Goal: Information Seeking & Learning: Check status

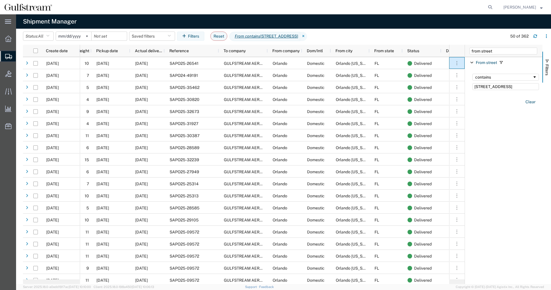
scroll to position [0, 5]
click at [489, 8] on agx-global-search at bounding box center [403, 7] width 184 height 14
click at [493, 8] on icon at bounding box center [490, 7] width 8 height 8
click at [493, 6] on icon at bounding box center [490, 7] width 8 height 8
click at [447, 8] on input "search" at bounding box center [399, 7] width 174 height 14
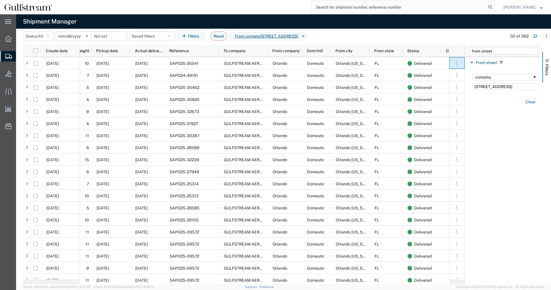
paste input "218633"
type input "218633"
click at [494, 7] on icon at bounding box center [490, 7] width 8 height 8
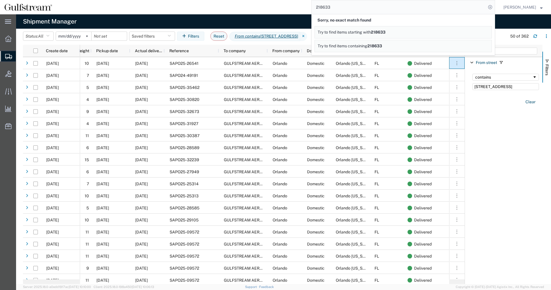
click at [356, 45] on span "Try to find items containing" at bounding box center [343, 46] width 50 height 5
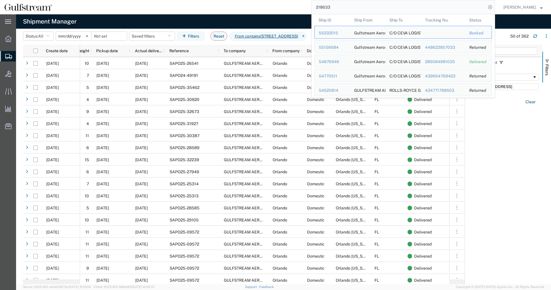
click at [298, 11] on div "218633 Ship ID Ship From Ship To Tracking Nu. Status Ship ID 55232015 Ship From…" at bounding box center [276, 7] width 438 height 14
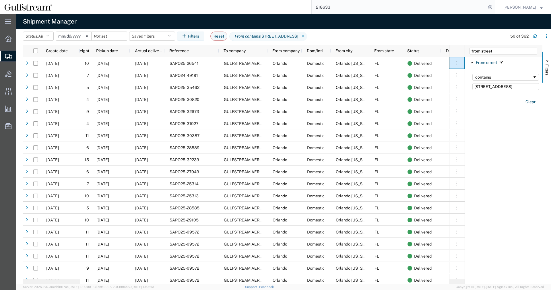
click at [64, 35] on input "2024-01-01" at bounding box center [73, 36] width 35 height 9
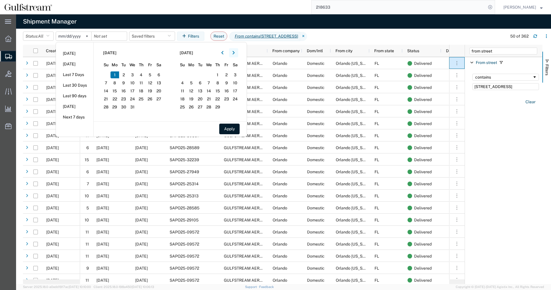
click at [234, 53] on icon "button" at bounding box center [233, 52] width 2 height 3
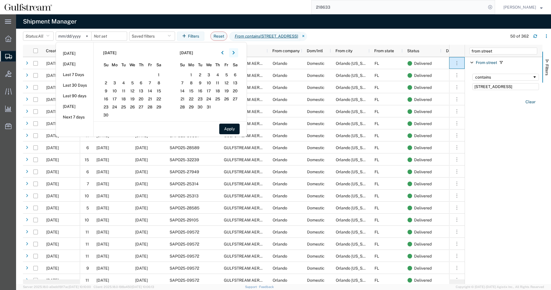
click at [234, 53] on icon "button" at bounding box center [233, 52] width 2 height 3
click at [136, 97] on span "21" at bounding box center [132, 99] width 9 height 7
click at [228, 128] on button "Apply" at bounding box center [229, 129] width 20 height 11
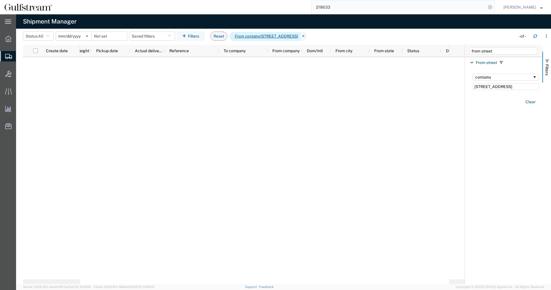
type input "2024-08-21"
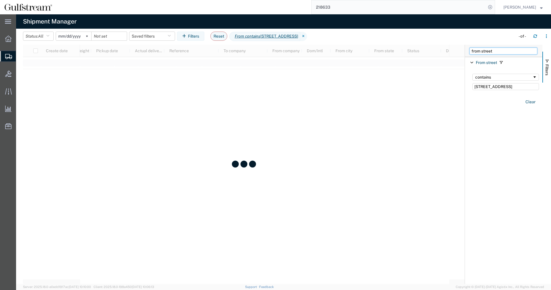
click at [493, 51] on input "from street" at bounding box center [503, 51] width 68 height 7
drag, startPoint x: 501, startPoint y: 50, endPoint x: 297, endPoint y: 24, distance: 205.4
click at [469, 48] on input "from street" at bounding box center [503, 51] width 68 height 7
type input "to com"
click at [471, 65] on div "To company" at bounding box center [503, 62] width 77 height 10
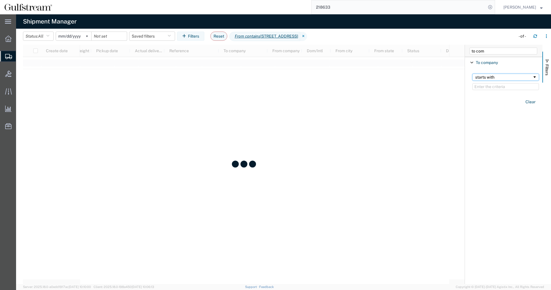
click at [488, 79] on div "starts with" at bounding box center [503, 77] width 57 height 5
click at [496, 87] on input "Filter Value" at bounding box center [505, 86] width 67 height 7
type input "[GEOGRAPHIC_DATA]"
click at [307, 36] on icon at bounding box center [303, 36] width 7 height 9
click at [104, 36] on input "date" at bounding box center [109, 36] width 35 height 9
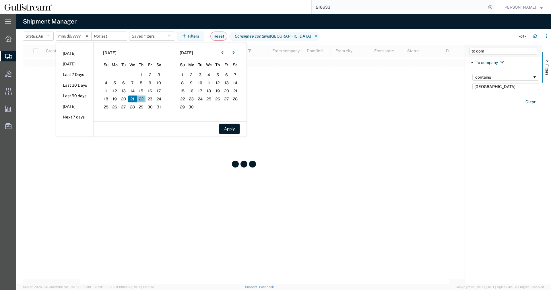
click at [146, 98] on span "22" at bounding box center [141, 99] width 9 height 7
click at [141, 100] on span "22" at bounding box center [141, 99] width 9 height 7
click at [230, 128] on button "Apply" at bounding box center [229, 129] width 20 height 11
type input "2024-08-22"
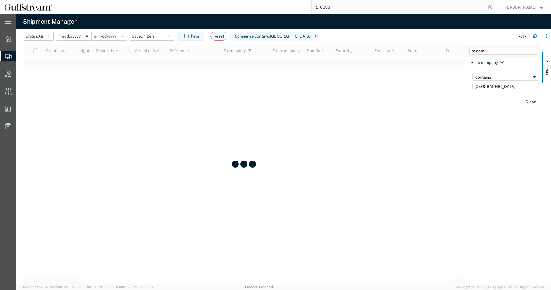
click at [329, 34] on agx-table-filter-chips "Status: All Active All Approved Booked Canceled Delivered Denied New On Hold Pe…" at bounding box center [268, 38] width 490 height 13
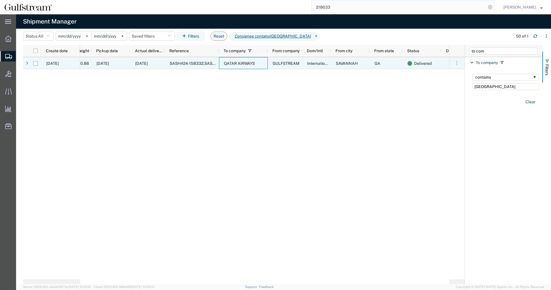
click at [227, 64] on span "QATAR AIRWAYS" at bounding box center [239, 63] width 31 height 5
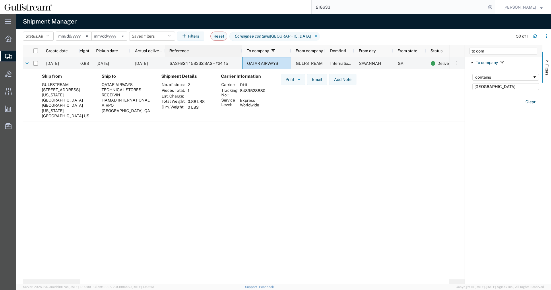
drag, startPoint x: 218, startPoint y: 52, endPoint x: 242, endPoint y: 52, distance: 23.2
click at [242, 52] on div at bounding box center [242, 51] width 2 height 12
click at [252, 88] on td "8489528880" at bounding box center [253, 93] width 30 height 10
click at [334, 10] on input "218633" at bounding box center [399, 7] width 174 height 14
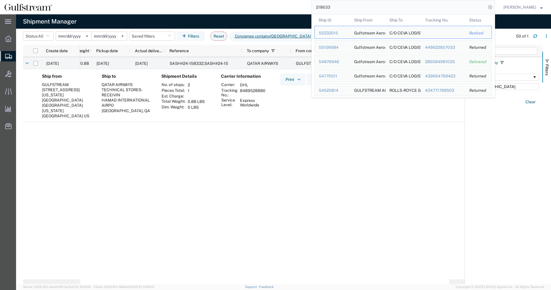
click at [313, 38] on icon at bounding box center [316, 36] width 7 height 9
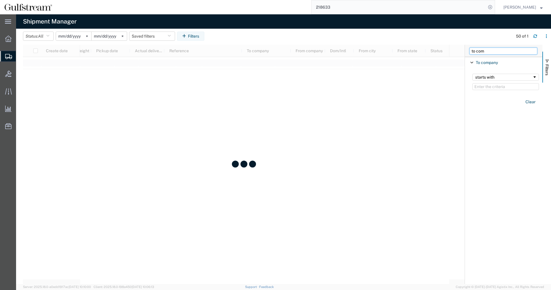
click at [498, 49] on input "to com" at bounding box center [503, 51] width 68 height 7
drag, startPoint x: 500, startPoint y: 49, endPoint x: 270, endPoint y: 56, distance: 229.9
click at [469, 55] on input "to com" at bounding box center [503, 51] width 68 height 7
type input "reference"
click at [474, 60] on div "Reference" at bounding box center [503, 62] width 77 height 10
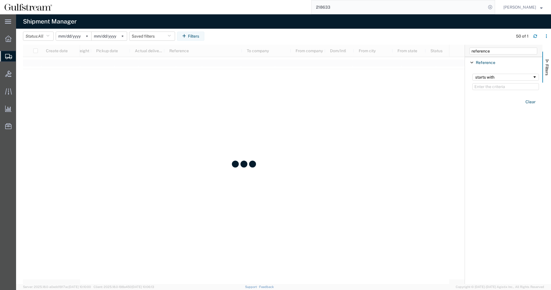
click at [473, 62] on span "Filter List 1 Filters" at bounding box center [471, 62] width 5 height 5
click at [473, 61] on span "Filter List 1 Filters" at bounding box center [471, 62] width 5 height 5
click at [491, 86] on input "Filter Value" at bounding box center [505, 86] width 67 height 7
click at [490, 79] on div "starts with" at bounding box center [503, 77] width 57 height 5
click at [491, 89] on input "Filter Value" at bounding box center [505, 86] width 67 height 7
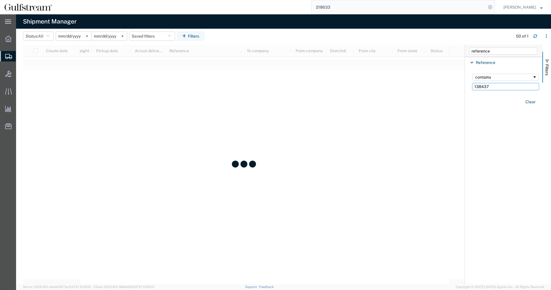
type input "138437"
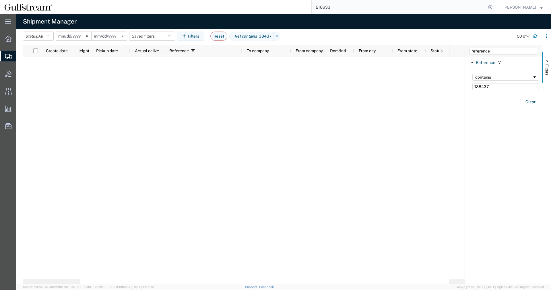
click at [487, 117] on div "Account Enabled Account Account carrier identifier Enabled Account carrier iden…" at bounding box center [503, 170] width 77 height 227
click at [527, 96] on div "Clear" at bounding box center [505, 102] width 73 height 17
click at [525, 101] on button "Clear" at bounding box center [530, 101] width 17 height 9
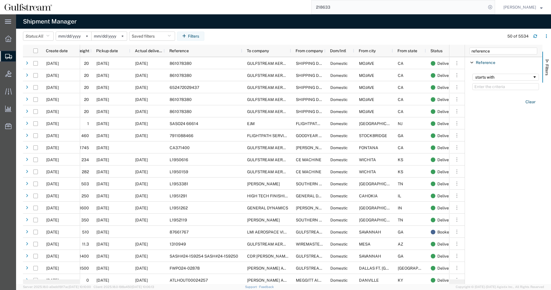
click at [106, 35] on input "2024-08-22" at bounding box center [109, 36] width 35 height 9
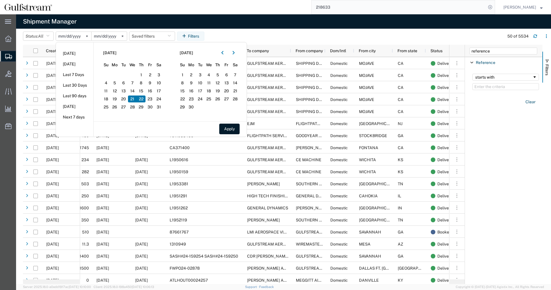
click at [135, 98] on span "21" at bounding box center [132, 99] width 9 height 7
click at [137, 98] on span "21" at bounding box center [132, 99] width 9 height 7
drag, startPoint x: 501, startPoint y: 41, endPoint x: 503, endPoint y: 48, distance: 7.1
click at [502, 42] on div "Status: All Active All Approved Booked Canceled Delivered Denied New On Hold Pe…" at bounding box center [287, 38] width 528 height 13
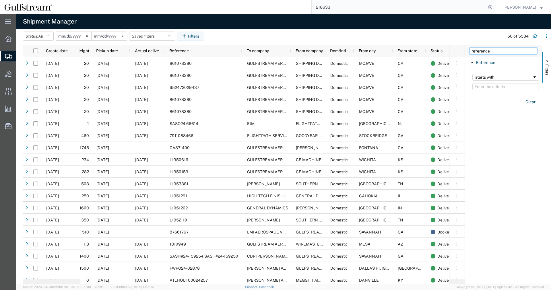
click at [501, 51] on input "reference" at bounding box center [503, 51] width 68 height 7
drag, startPoint x: 442, startPoint y: 54, endPoint x: 376, endPoint y: 56, distance: 66.0
click at [469, 55] on input "reference" at bounding box center [503, 51] width 68 height 7
type input "carrier"
click at [471, 74] on span "Filter List 3 Filters" at bounding box center [471, 73] width 5 height 5
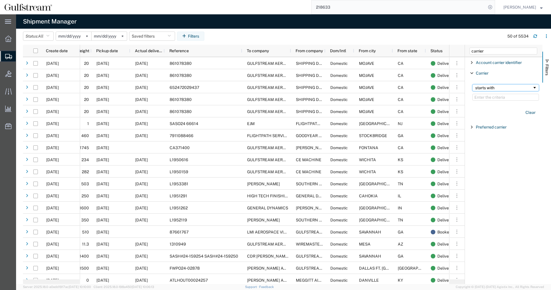
click at [488, 90] on div "starts with" at bounding box center [503, 88] width 57 height 5
click at [495, 99] on input "Filter Value" at bounding box center [505, 97] width 67 height 7
type input "fedex freight"
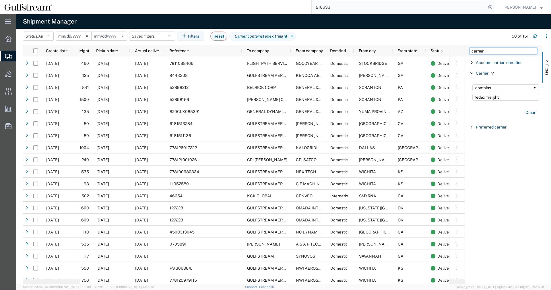
click at [501, 53] on input "carrier" at bounding box center [503, 51] width 68 height 7
drag, startPoint x: 501, startPoint y: 53, endPoint x: 341, endPoint y: 38, distance: 161.1
click at [469, 48] on input "carrier" at bounding box center [503, 51] width 68 height 7
type input "from stre"
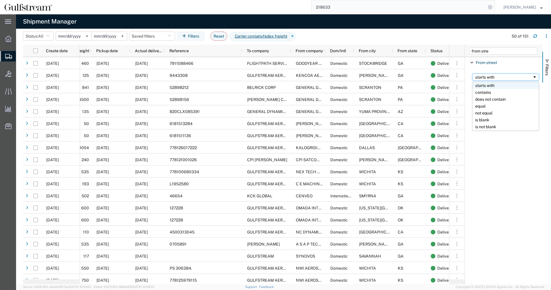
click at [502, 79] on div "starts with" at bounding box center [503, 77] width 57 height 5
click at [503, 86] on input "Filter Value" at bounding box center [505, 86] width 67 height 7
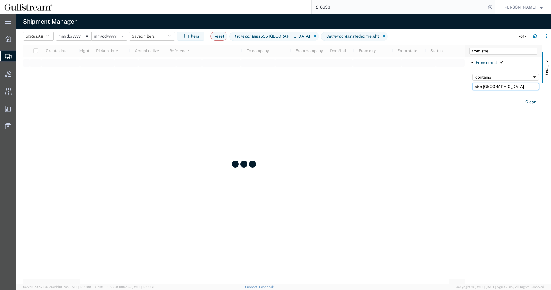
type input "555 [GEOGRAPHIC_DATA]"
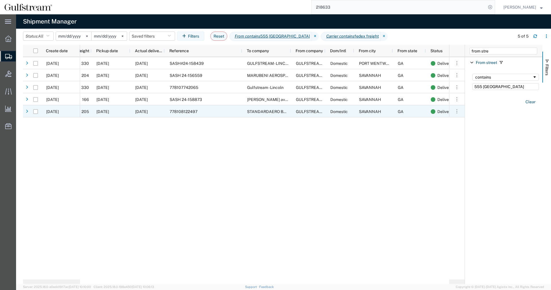
click at [219, 111] on div "778108122497" at bounding box center [203, 111] width 77 height 12
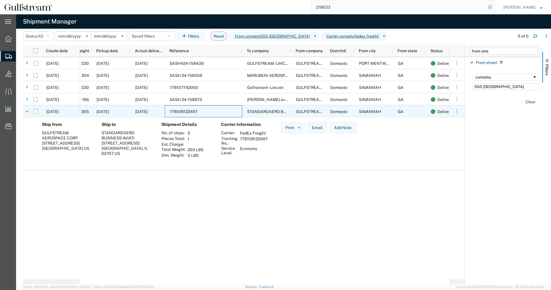
click at [219, 111] on div "778108122497" at bounding box center [203, 111] width 77 height 12
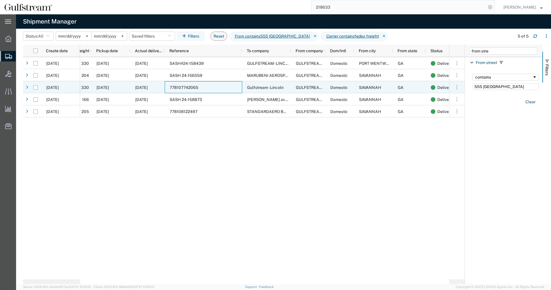
click at [221, 89] on div "778107742065" at bounding box center [203, 87] width 77 height 12
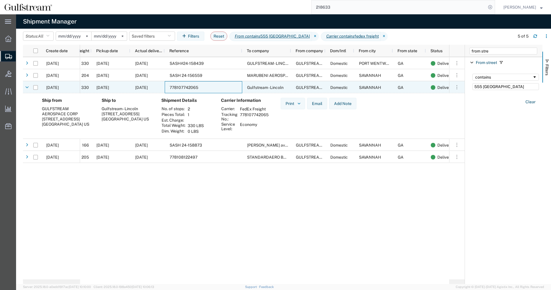
click at [220, 89] on div "778107742065" at bounding box center [203, 87] width 77 height 12
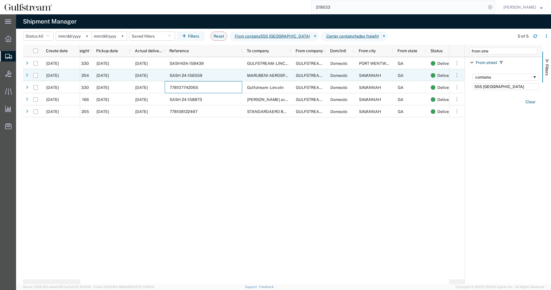
click at [220, 75] on div "SASH 24-156559" at bounding box center [203, 75] width 77 height 12
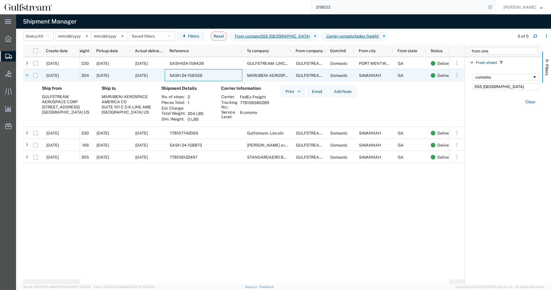
click at [220, 75] on div "SASH 24-156559" at bounding box center [203, 75] width 77 height 12
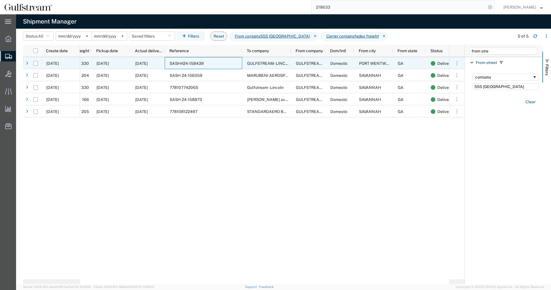
click at [223, 61] on div "SASH#24-158439" at bounding box center [203, 63] width 77 height 12
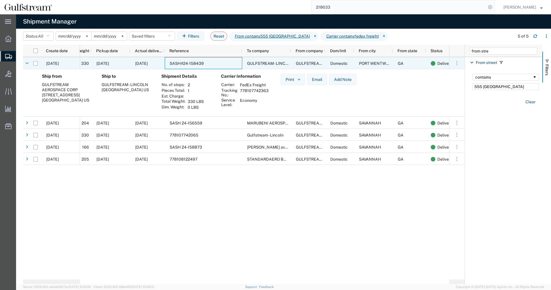
click at [223, 61] on div "SASH#24-158439" at bounding box center [203, 63] width 77 height 12
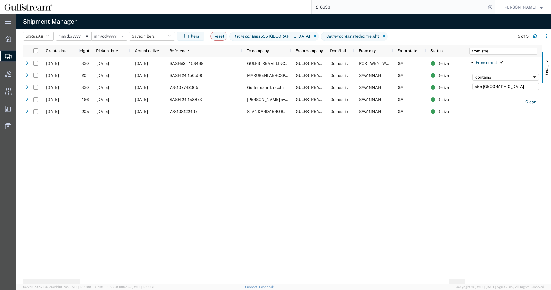
click at [110, 38] on input "2024-08-22" at bounding box center [109, 36] width 35 height 9
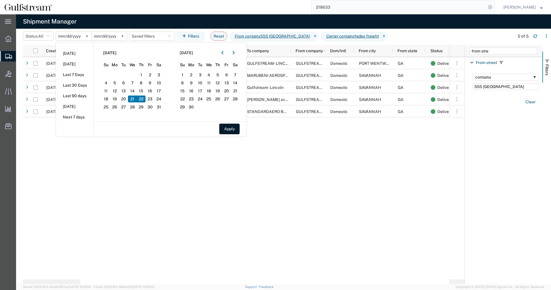
click at [134, 98] on span "21" at bounding box center [132, 99] width 9 height 7
click at [229, 133] on button "Apply" at bounding box center [229, 129] width 20 height 11
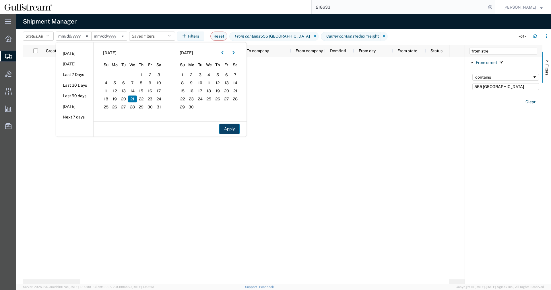
type input "2024-08-21"
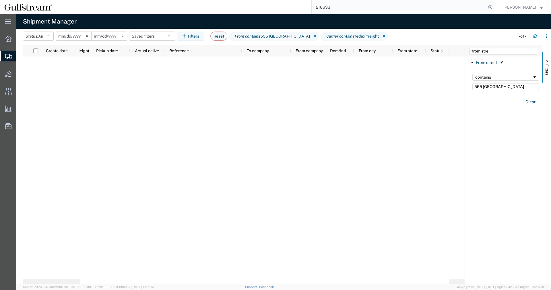
click at [69, 36] on input "2024-08-21" at bounding box center [73, 36] width 35 height 9
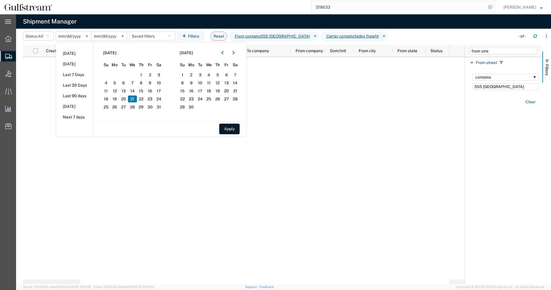
click at [128, 98] on span "20" at bounding box center [123, 99] width 9 height 7
click at [238, 130] on button "Apply" at bounding box center [229, 129] width 20 height 11
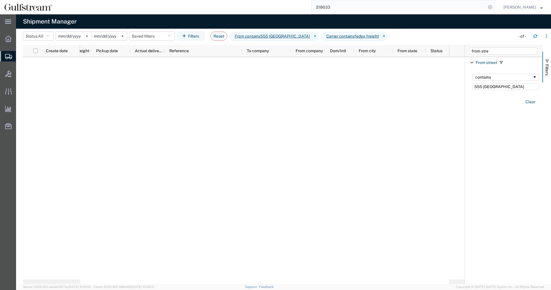
click at [80, 35] on input "2024-08-20" at bounding box center [73, 36] width 35 height 9
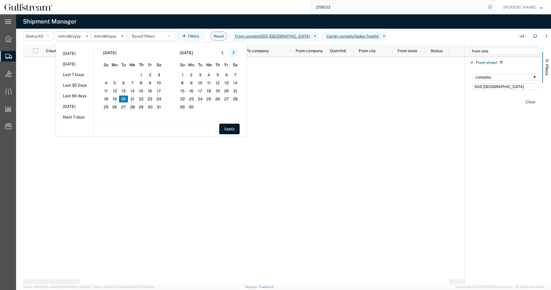
click at [231, 53] on button "button" at bounding box center [233, 52] width 9 height 9
click at [232, 53] on button "button" at bounding box center [233, 52] width 9 height 9
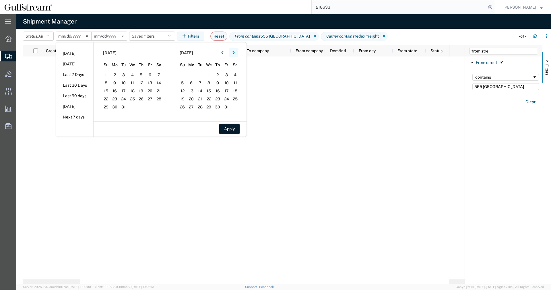
click at [232, 53] on button "button" at bounding box center [233, 52] width 9 height 9
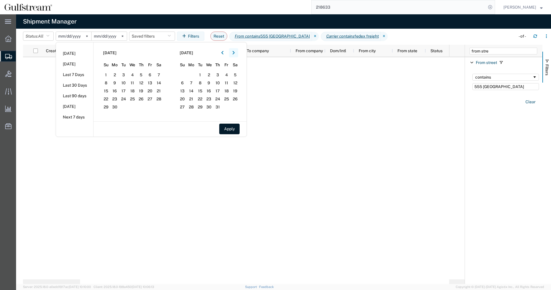
click at [232, 53] on button "button" at bounding box center [233, 52] width 9 height 9
click at [223, 53] on icon "button" at bounding box center [222, 52] width 2 height 3
click at [145, 96] on span "21" at bounding box center [141, 99] width 9 height 7
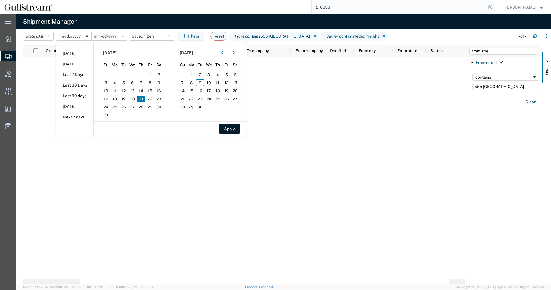
click at [145, 96] on span "21" at bounding box center [141, 99] width 9 height 7
click at [230, 127] on button "Apply" at bounding box center [229, 129] width 20 height 11
type input "[DATE]"
click at [108, 36] on input "[DATE]" at bounding box center [109, 36] width 35 height 9
click at [223, 126] on button "Apply" at bounding box center [229, 129] width 20 height 11
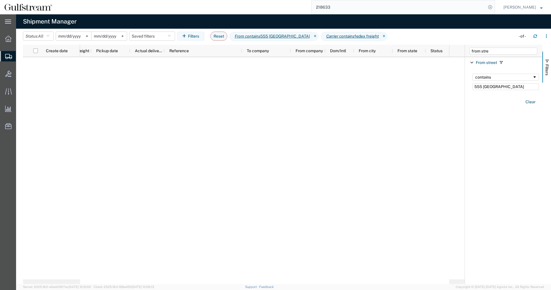
click at [349, 101] on div at bounding box center [264, 170] width 369 height 227
click at [431, 30] on header "Status: All Active All Approved Booked Canceled Delivered Denied New On Hold Pe…" at bounding box center [287, 37] width 528 height 16
click at [109, 37] on input "[DATE]" at bounding box center [109, 36] width 35 height 9
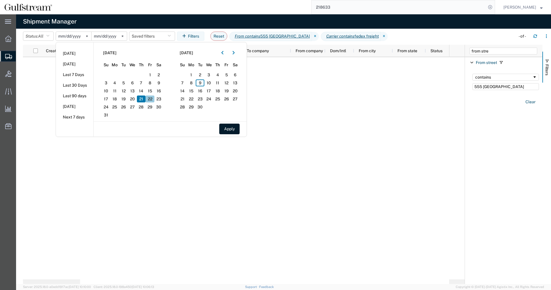
click at [153, 100] on span "22" at bounding box center [149, 99] width 9 height 7
click at [226, 127] on button "Apply" at bounding box center [229, 129] width 20 height 11
type input "2025-08-22"
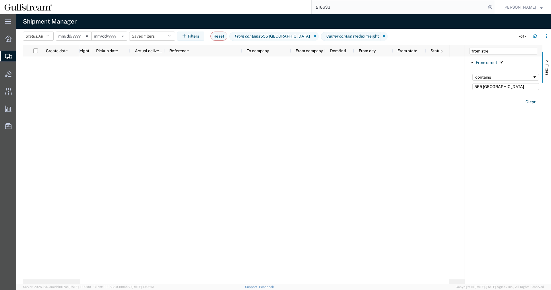
click at [422, 36] on agx-table-filter-chips "Status: All Active All Approved Booked Canceled Delivered Denied New On Hold Pe…" at bounding box center [268, 38] width 490 height 13
click at [381, 36] on icon at bounding box center [384, 36] width 7 height 9
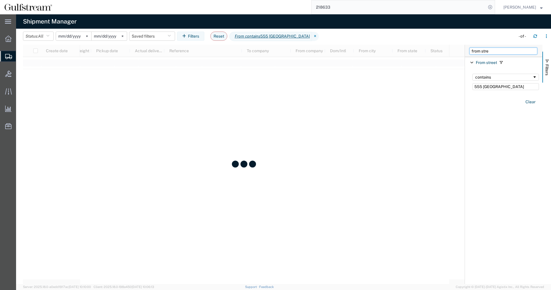
click at [509, 49] on input "from stre" at bounding box center [503, 51] width 68 height 7
drag, startPoint x: 510, startPoint y: 49, endPoint x: 281, endPoint y: 58, distance: 229.1
click at [469, 55] on input "from stre" at bounding box center [503, 51] width 68 height 7
type input "to company"
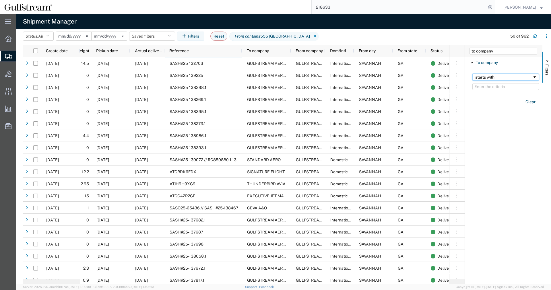
click at [485, 77] on div "starts with" at bounding box center [503, 77] width 57 height 5
click at [493, 78] on div "does not contain" at bounding box center [503, 77] width 57 height 5
click at [496, 88] on input "Filter Value" at bounding box center [505, 86] width 67 height 7
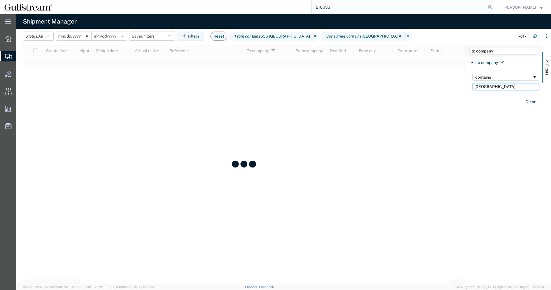
type input "[GEOGRAPHIC_DATA]"
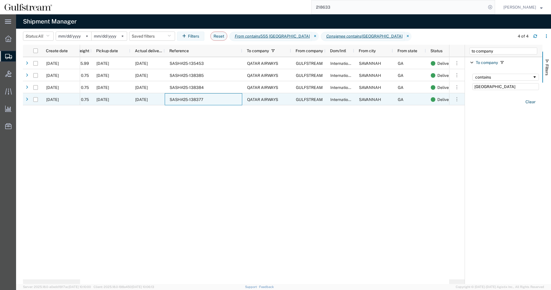
click at [231, 103] on div "SASH#25-138377" at bounding box center [203, 99] width 77 height 12
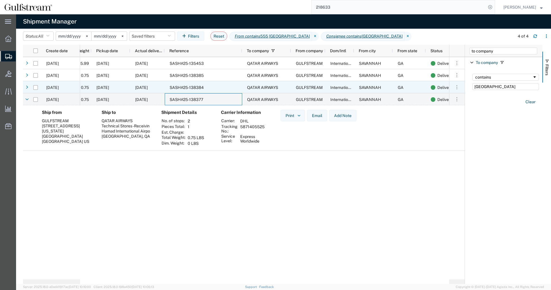
click at [234, 91] on div "SASH#25-138384" at bounding box center [203, 87] width 77 height 12
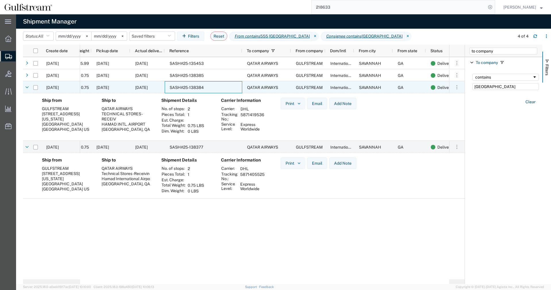
click at [227, 74] on div "SASH#25-138385" at bounding box center [203, 75] width 77 height 12
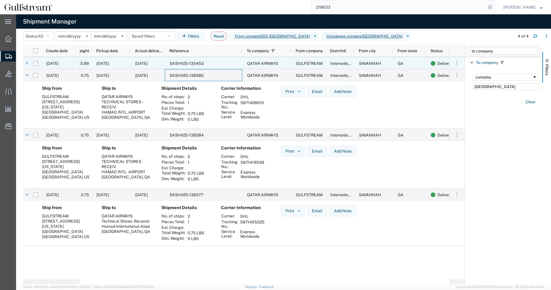
click at [224, 62] on div "SASH#25-135453" at bounding box center [203, 63] width 77 height 12
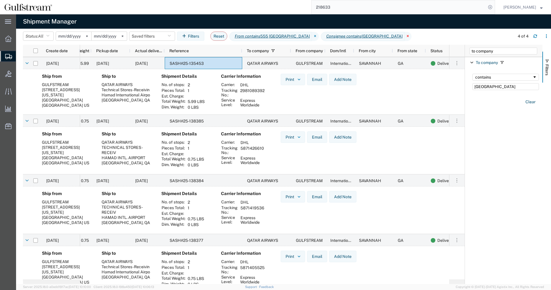
click at [405, 38] on icon at bounding box center [408, 36] width 7 height 9
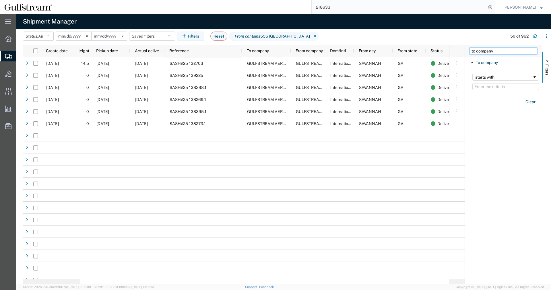
click at [510, 51] on input "to company" at bounding box center [503, 51] width 68 height 7
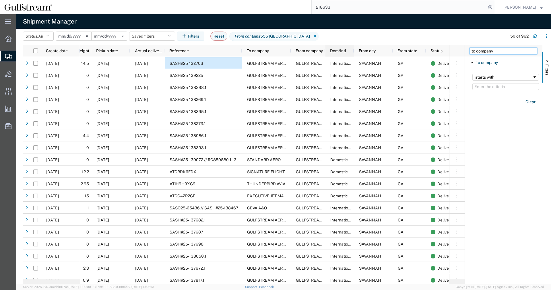
drag, startPoint x: 512, startPoint y: 51, endPoint x: 341, endPoint y: 55, distance: 170.8
click at [469, 54] on input "to company" at bounding box center [503, 51] width 68 height 7
type input "carrier"
click at [497, 88] on div "starts with" at bounding box center [503, 88] width 57 height 5
click at [497, 98] on input "Filter Value" at bounding box center [505, 97] width 67 height 7
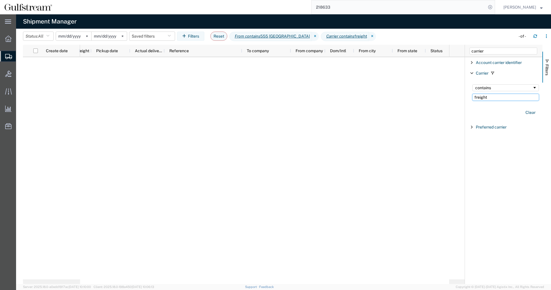
drag, startPoint x: 491, startPoint y: 94, endPoint x: 427, endPoint y: 98, distance: 63.8
click at [472, 98] on input "freight" at bounding box center [505, 97] width 67 height 7
type input "d"
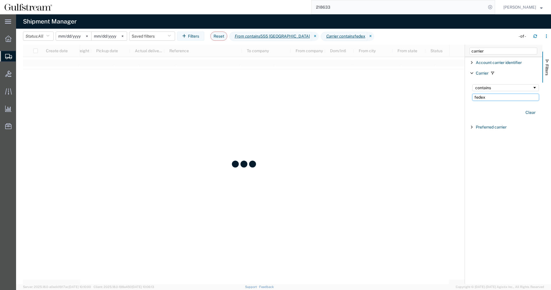
type input "fedex"
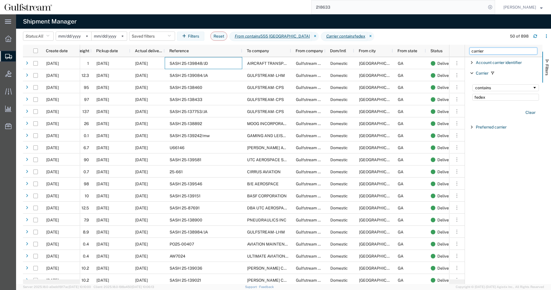
click at [491, 51] on input "carrier" at bounding box center [503, 51] width 68 height 7
drag, startPoint x: 496, startPoint y: 51, endPoint x: 334, endPoint y: 48, distance: 162.4
click at [469, 48] on input "carrier" at bounding box center [503, 51] width 68 height 7
type input "weight"
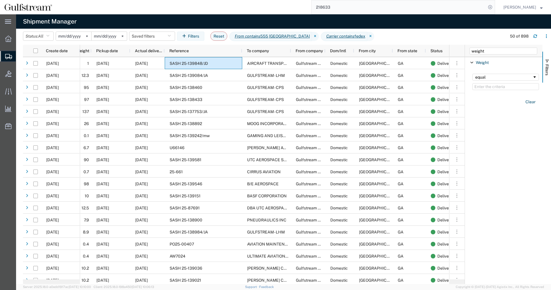
click at [493, 73] on div "equal" at bounding box center [505, 81] width 73 height 23
drag, startPoint x: 494, startPoint y: 79, endPoint x: 493, endPoint y: 83, distance: 3.7
click at [493, 80] on div "equal" at bounding box center [505, 77] width 67 height 7
drag, startPoint x: 502, startPoint y: 119, endPoint x: 491, endPoint y: 94, distance: 27.0
click at [491, 86] on input "Filter Value" at bounding box center [505, 86] width 67 height 7
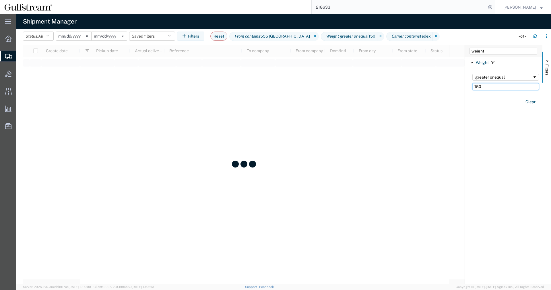
type input "150"
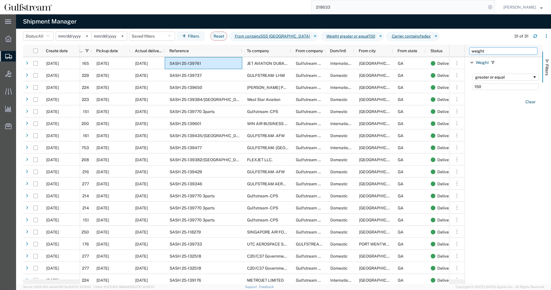
click at [500, 50] on input "weight" at bounding box center [503, 51] width 68 height 7
click at [469, 51] on input "weight" at bounding box center [503, 51] width 68 height 7
type input "reference"
click at [488, 81] on div "starts with" at bounding box center [505, 81] width 73 height 23
click at [494, 79] on div "starts with" at bounding box center [503, 77] width 57 height 5
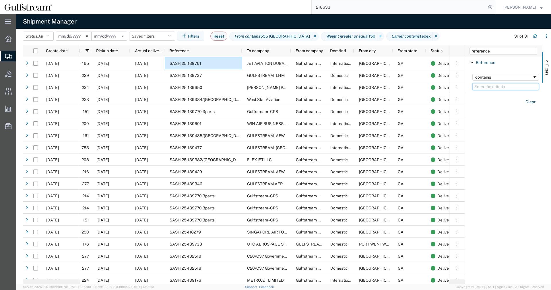
click at [498, 85] on input "Filter Value" at bounding box center [505, 86] width 67 height 7
type input "138437"
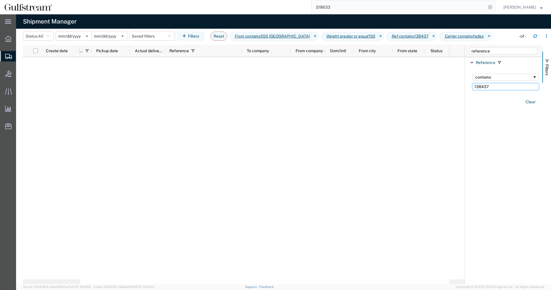
drag, startPoint x: 492, startPoint y: 83, endPoint x: 381, endPoint y: 89, distance: 111.2
click at [472, 88] on input "138437" at bounding box center [505, 86] width 67 height 7
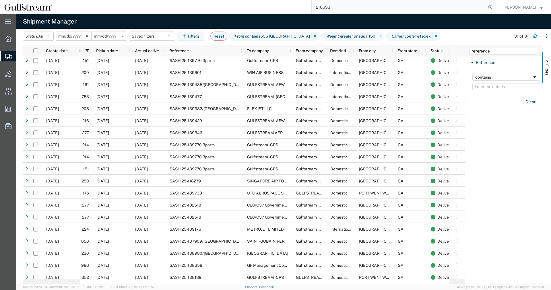
scroll to position [147, 0]
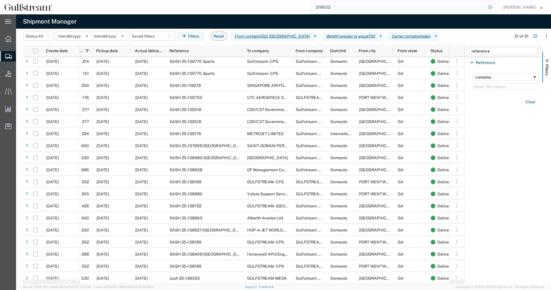
click at [109, 34] on input "2025-08-22" at bounding box center [109, 36] width 35 height 9
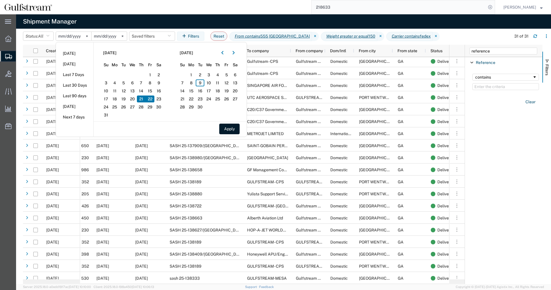
click at [142, 97] on span "21" at bounding box center [141, 99] width 9 height 7
click at [224, 126] on button "Apply" at bounding box center [229, 129] width 20 height 11
type input "[DATE]"
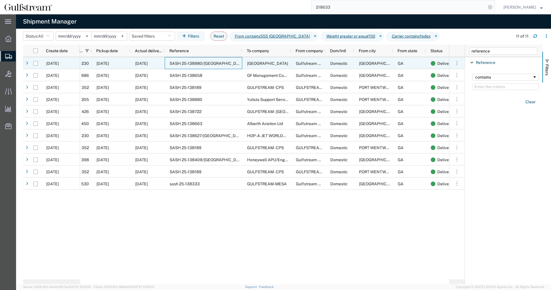
click at [214, 63] on div "SASH 25-138980/[GEOGRAPHIC_DATA]" at bounding box center [203, 63] width 77 height 12
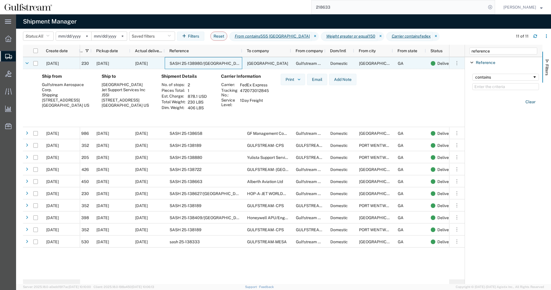
click at [217, 60] on div "SASH 25-138980/[GEOGRAPHIC_DATA]" at bounding box center [203, 63] width 77 height 12
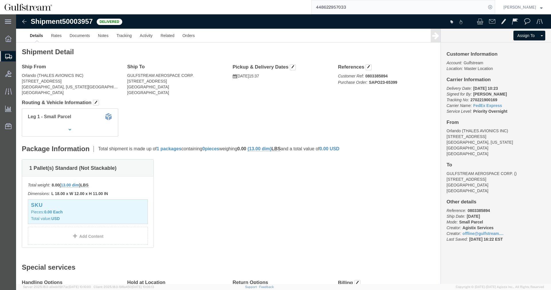
click at [0, 0] on span "Shipment Manager" at bounding box center [0, 0] width 0 height 0
click at [345, 9] on input "448622957033" at bounding box center [399, 7] width 174 height 14
paste input "137790"
click at [494, 6] on icon at bounding box center [490, 7] width 8 height 8
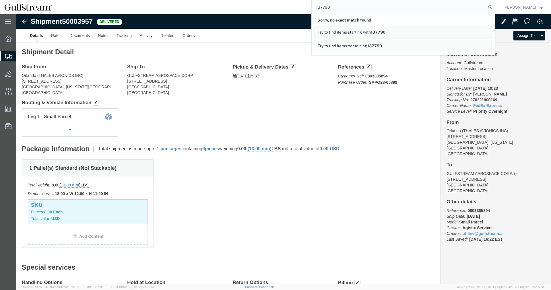
click at [389, 47] on link "Try to find items containing 137790" at bounding box center [402, 46] width 177 height 12
click at [382, 44] on span "137790" at bounding box center [374, 46] width 15 height 5
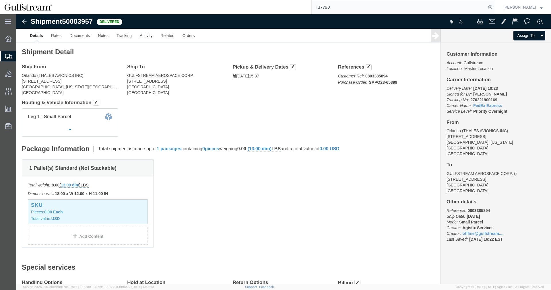
click at [389, 12] on input "137790" at bounding box center [399, 7] width 174 height 14
drag, startPoint x: 372, startPoint y: 10, endPoint x: 242, endPoint y: 3, distance: 129.9
click at [312, 3] on input "137790" at bounding box center [399, 7] width 174 height 14
paste input "461226910574"
click at [492, 7] on icon at bounding box center [490, 7] width 8 height 8
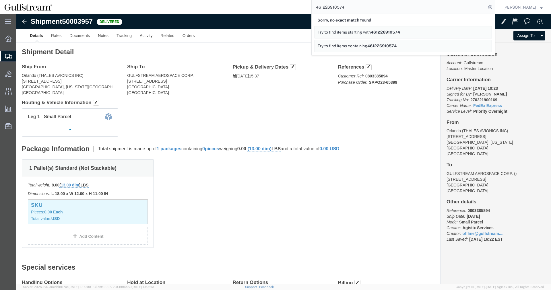
click at [406, 47] on link "Try to find items containing 461226910574" at bounding box center [402, 46] width 177 height 12
drag, startPoint x: 335, startPoint y: 6, endPoint x: 181, endPoint y: 8, distance: 154.4
click at [312, 7] on input "461226910574" at bounding box center [399, 7] width 174 height 14
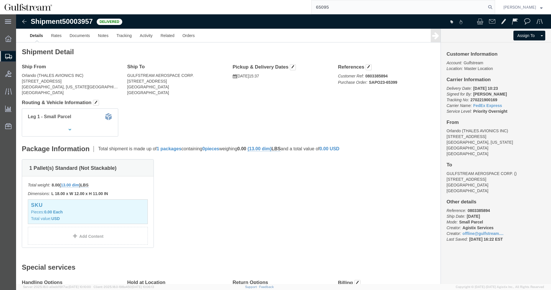
type input "65095"
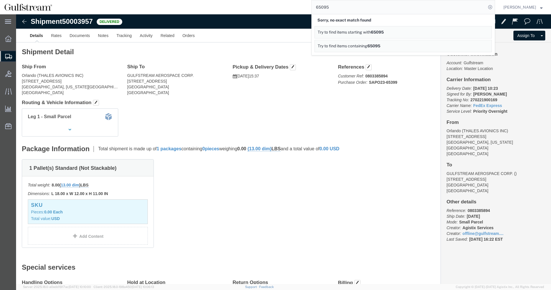
click at [380, 47] on span "65095" at bounding box center [373, 46] width 13 height 5
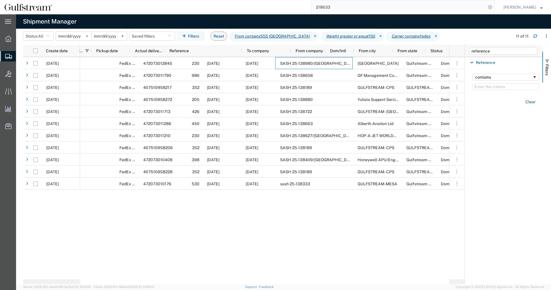
scroll to position [0, 110]
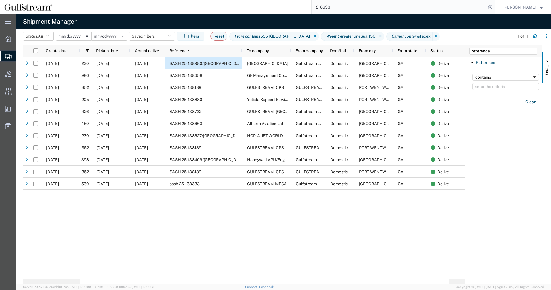
click at [67, 36] on input "[DATE]" at bounding box center [73, 36] width 35 height 9
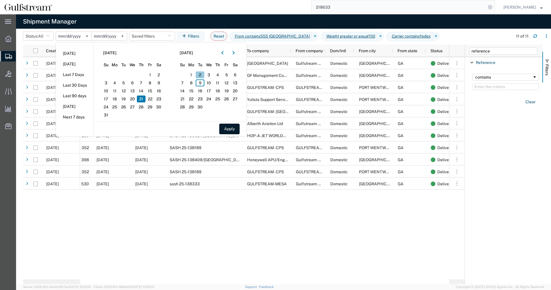
click at [201, 76] on span "2" at bounding box center [200, 74] width 9 height 7
click at [234, 128] on button "Apply" at bounding box center [229, 129] width 20 height 11
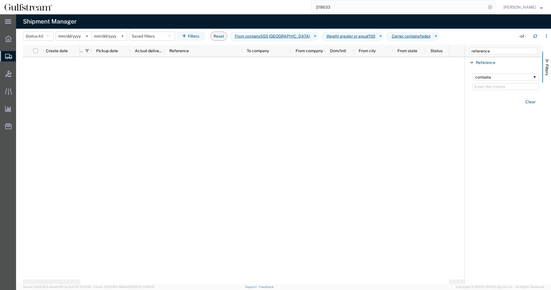
type input "[DATE]"
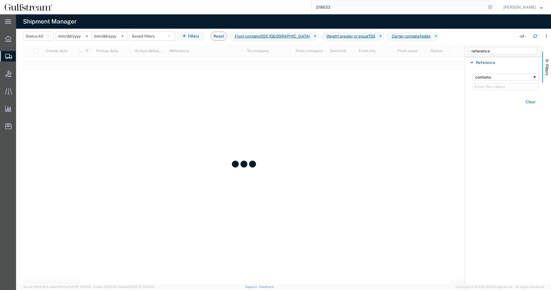
click at [111, 35] on input "[DATE]" at bounding box center [109, 36] width 35 height 9
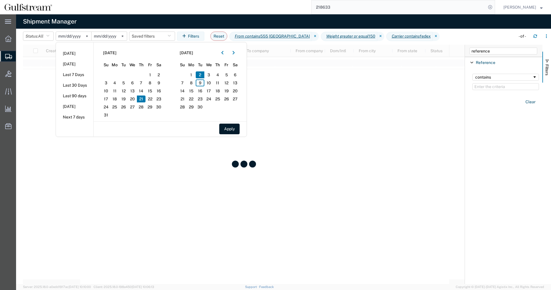
click at [200, 75] on span "2" at bounding box center [200, 74] width 9 height 7
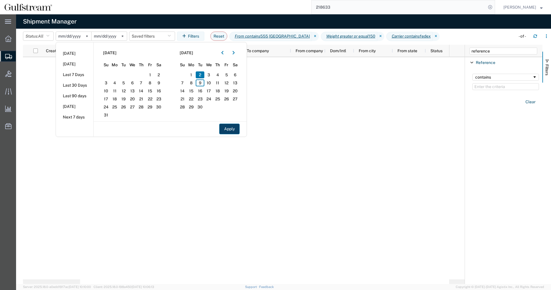
click at [233, 130] on button "Apply" at bounding box center [229, 129] width 20 height 11
type input "[DATE]"
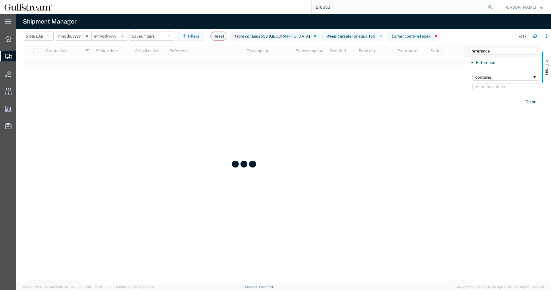
click at [433, 35] on icon at bounding box center [436, 36] width 7 height 9
click at [487, 52] on input "reference" at bounding box center [503, 51] width 68 height 7
drag, startPoint x: 491, startPoint y: 51, endPoint x: 286, endPoint y: 34, distance: 205.0
click at [469, 48] on input "reference" at bounding box center [503, 51] width 68 height 7
type input "to"
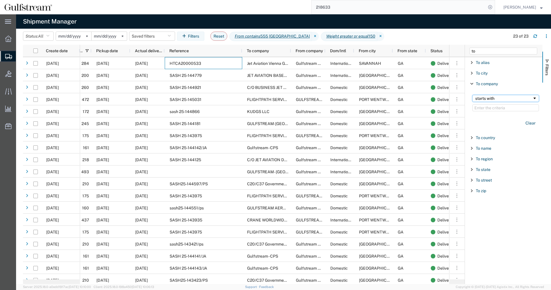
click at [492, 100] on div "starts with" at bounding box center [503, 98] width 57 height 5
click at [498, 106] on input "Filter Value" at bounding box center [505, 107] width 67 height 7
type input "w"
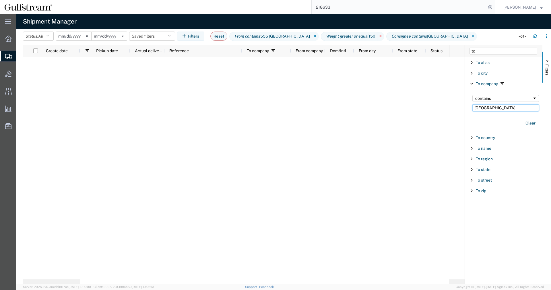
type input "[GEOGRAPHIC_DATA]"
click at [377, 35] on icon at bounding box center [380, 36] width 7 height 9
click at [405, 38] on icon at bounding box center [408, 36] width 7 height 9
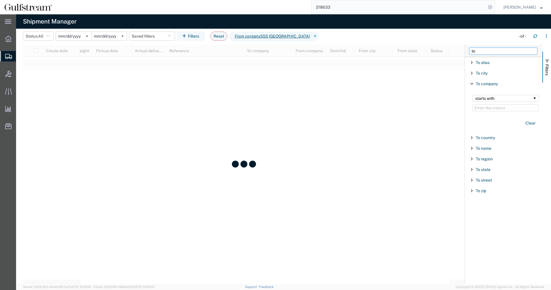
click at [486, 52] on input "to" at bounding box center [503, 51] width 68 height 7
drag, startPoint x: 494, startPoint y: 51, endPoint x: 318, endPoint y: 46, distance: 175.9
click at [469, 48] on input "to" at bounding box center [503, 51] width 68 height 7
type input "carrier"
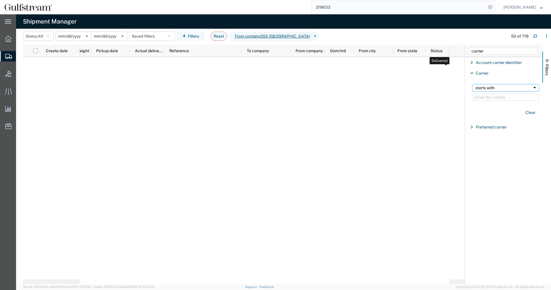
click at [493, 87] on div "starts with" at bounding box center [503, 88] width 57 height 5
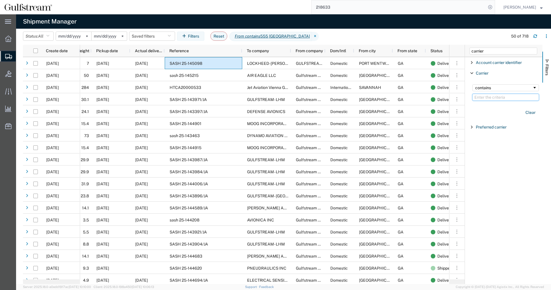
click at [494, 98] on input "Filter Value" at bounding box center [505, 97] width 67 height 7
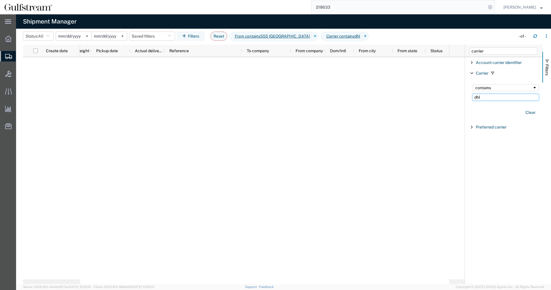
type input "dhl"
click at [112, 37] on input "[DATE]" at bounding box center [109, 36] width 35 height 9
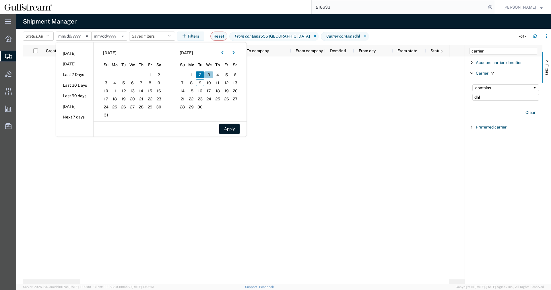
click at [207, 74] on span "3" at bounding box center [208, 74] width 9 height 7
click at [231, 123] on div "Apply" at bounding box center [170, 128] width 153 height 15
click at [230, 126] on button "Apply" at bounding box center [229, 129] width 20 height 11
type input "[DATE]"
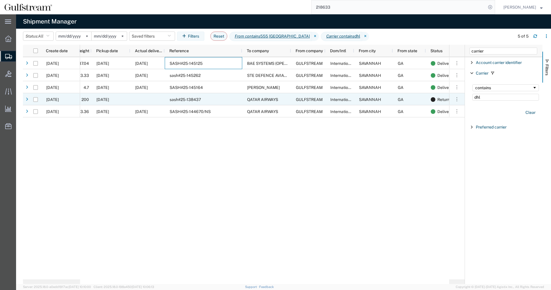
click at [219, 101] on div "sash#25-138437" at bounding box center [203, 99] width 77 height 12
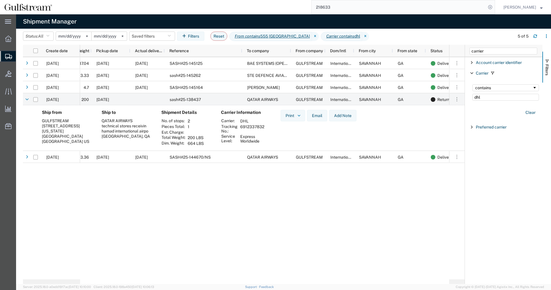
click at [258, 126] on td "6912337832" at bounding box center [252, 129] width 29 height 10
copy td "6912337832"
